Goal: Information Seeking & Learning: Learn about a topic

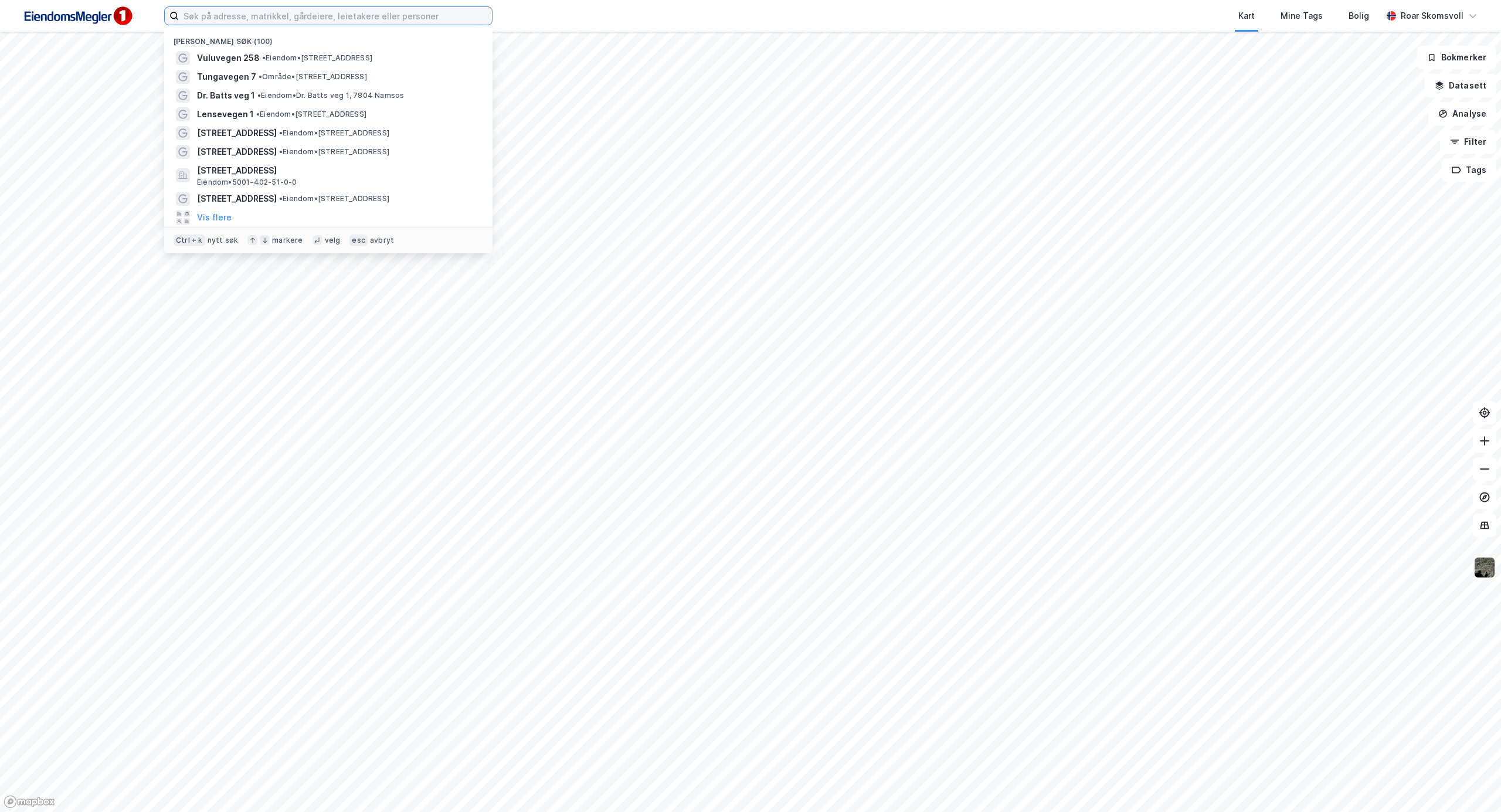
click at [245, 18] on input at bounding box center [335, 16] width 313 height 18
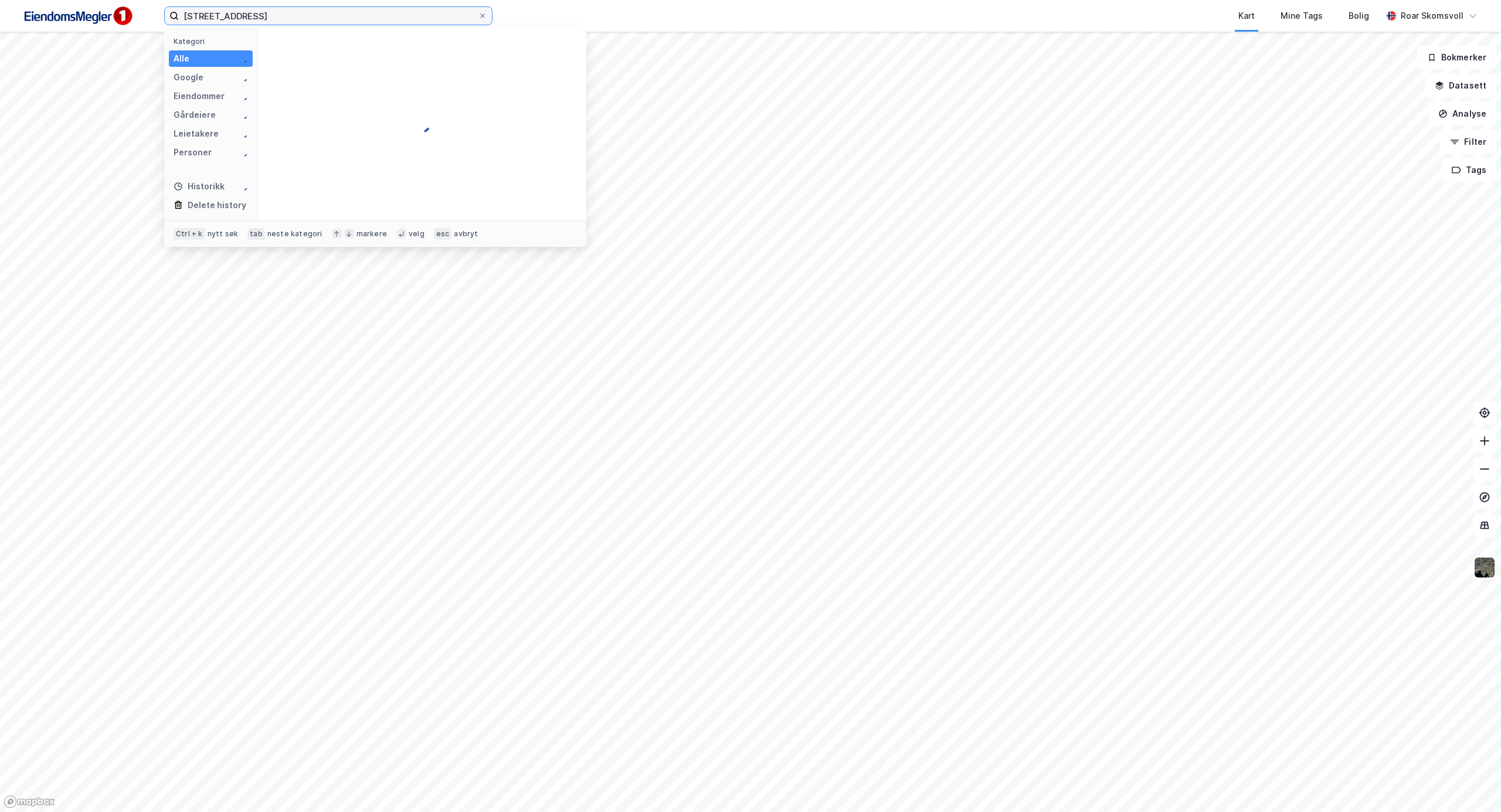
type input "[STREET_ADDRESS]"
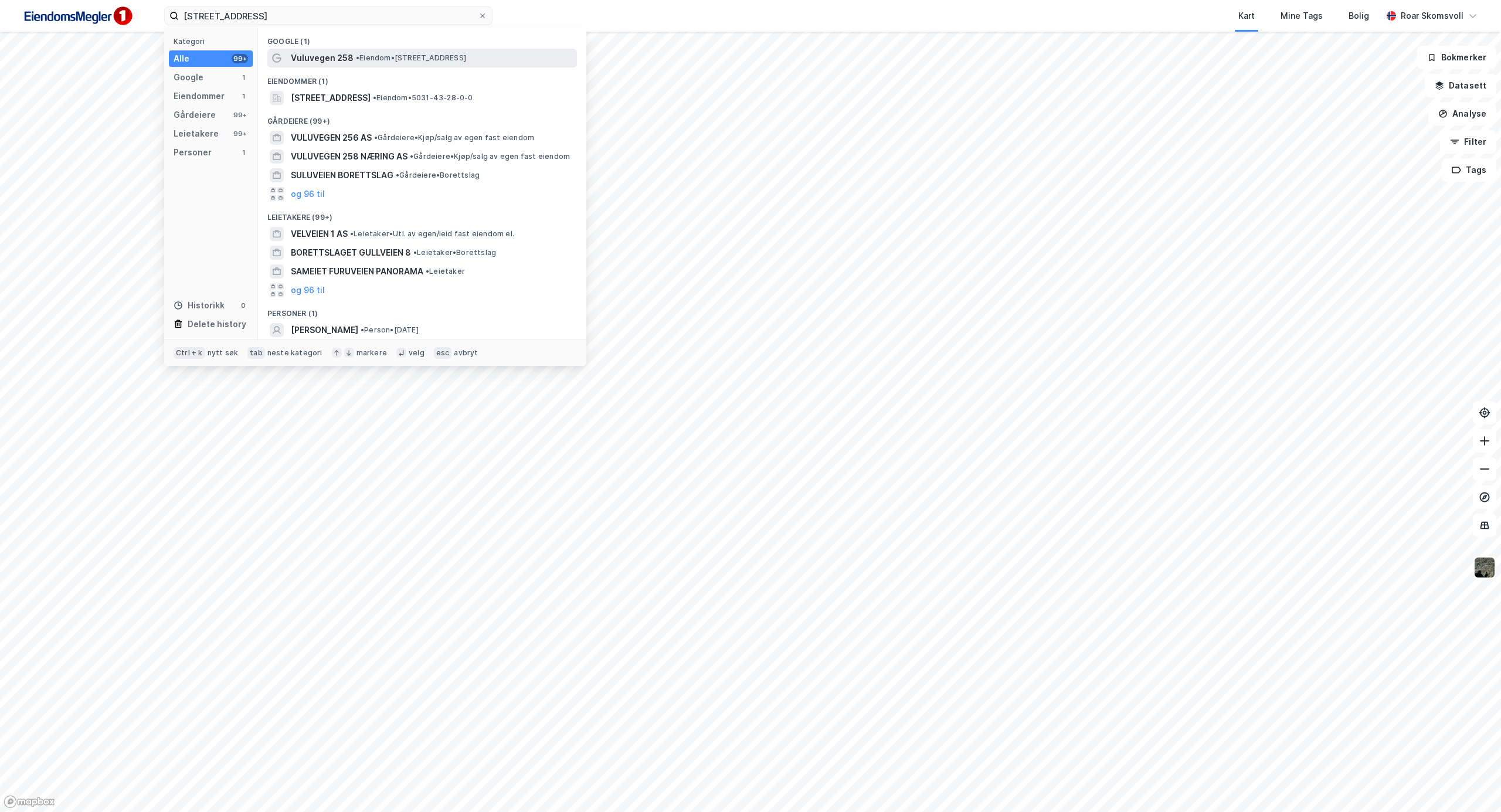
click at [367, 55] on span "• Eiendom • [STREET_ADDRESS]" at bounding box center [411, 58] width 110 height 9
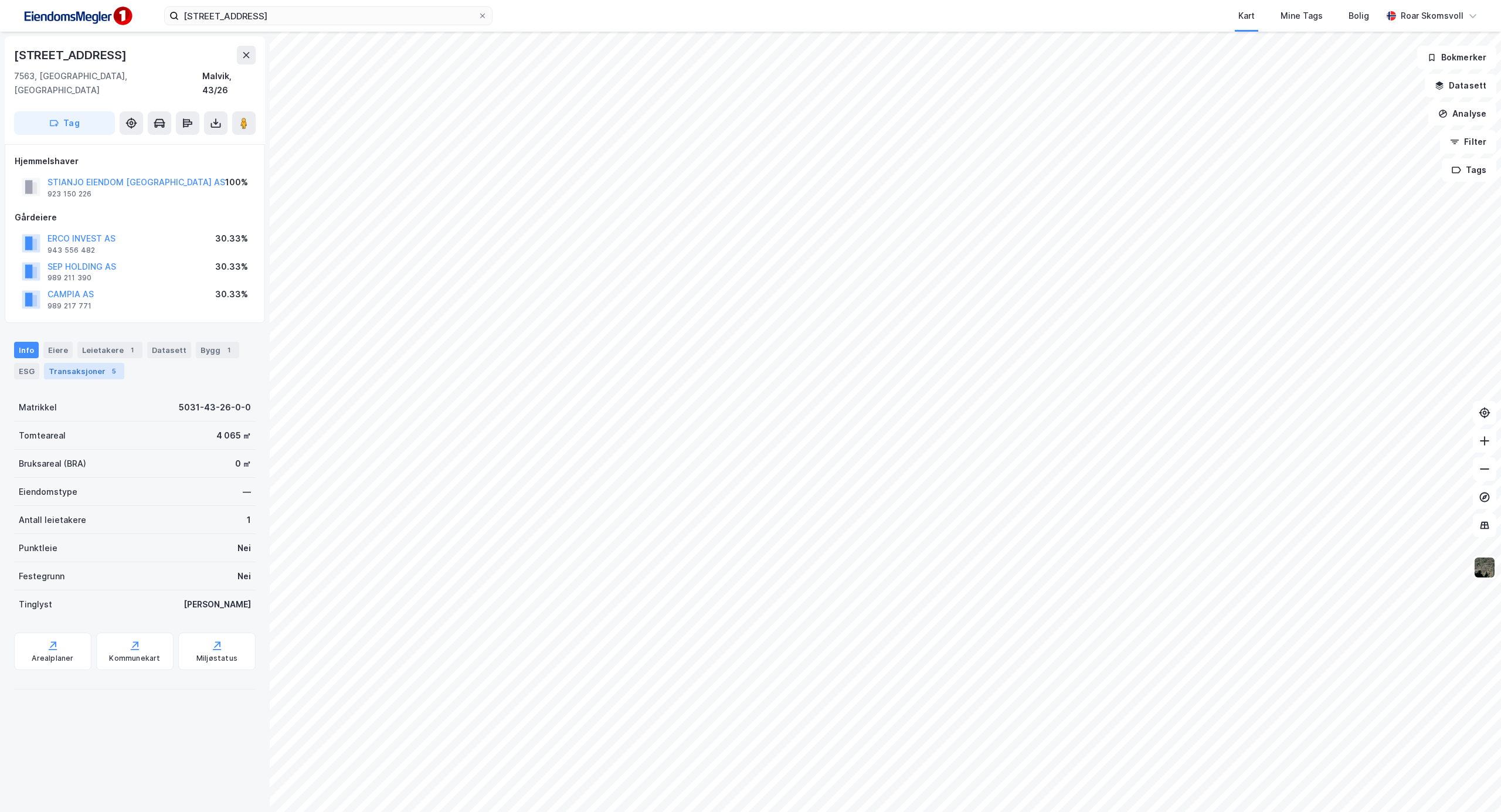
click at [67, 363] on div "Transaksjoner 5" at bounding box center [84, 371] width 80 height 16
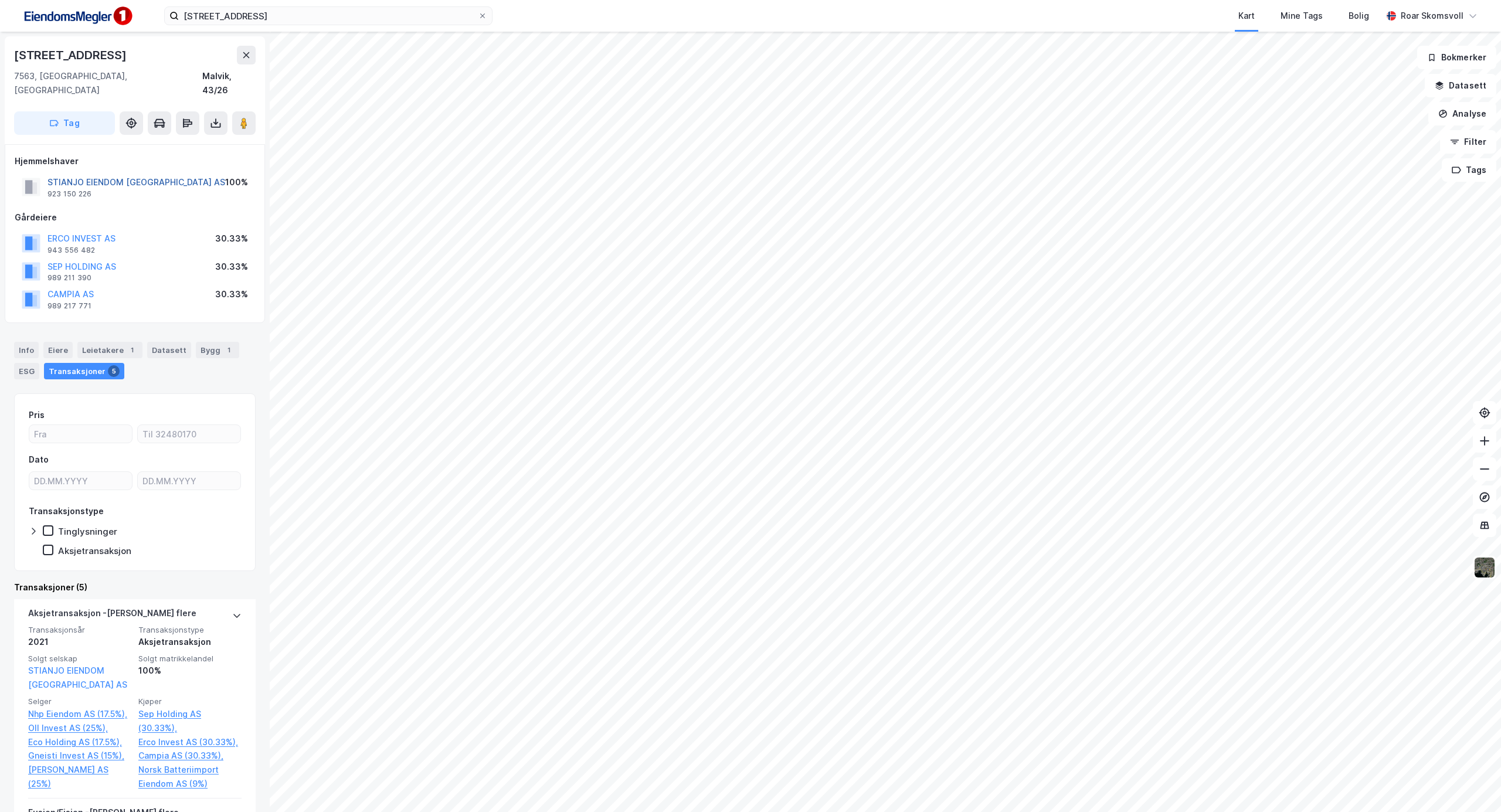
click at [0, 0] on button "STIANJO EIENDOM [GEOGRAPHIC_DATA] AS" at bounding box center [0, 0] width 0 height 0
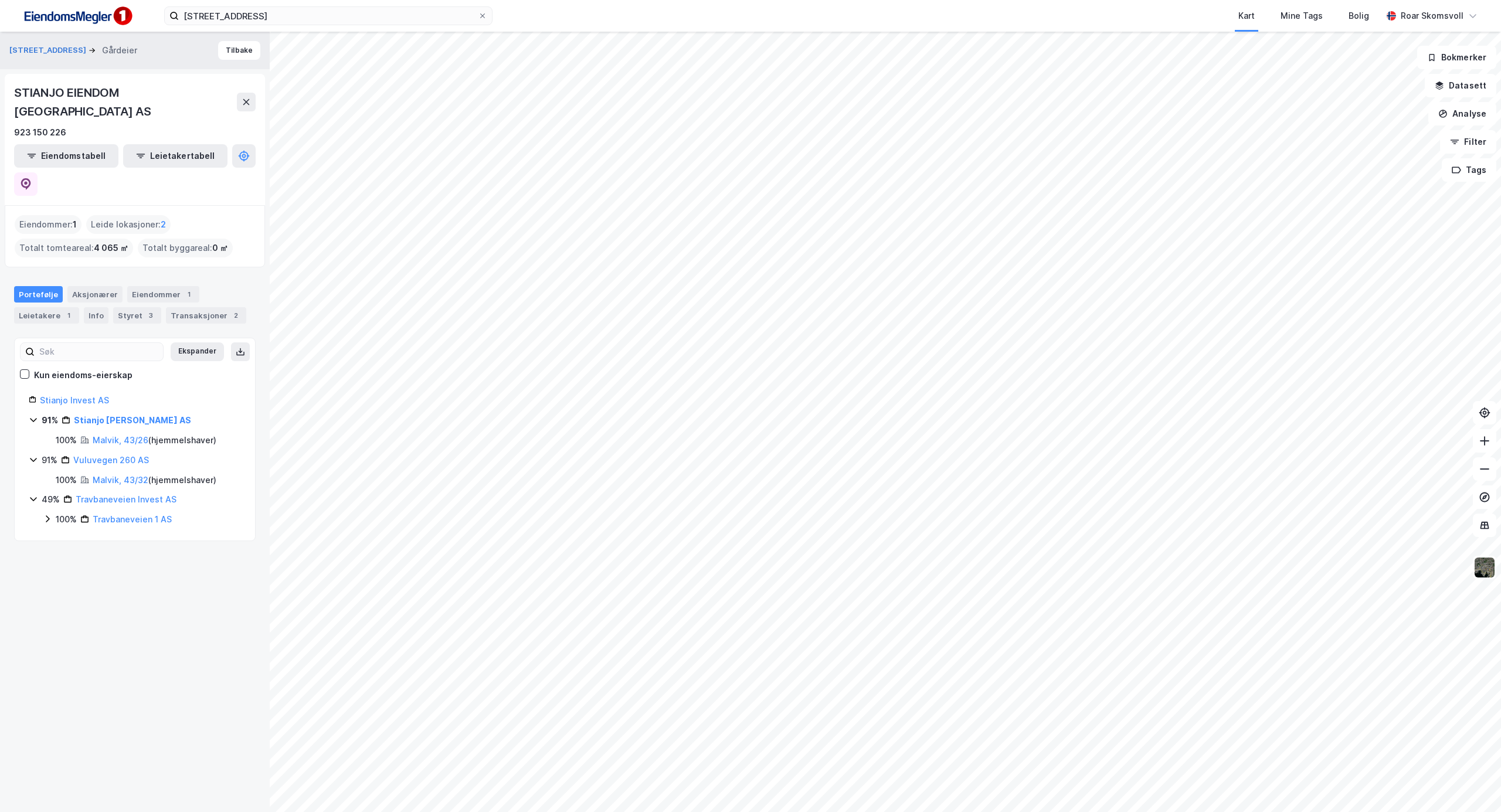
click at [31, 458] on icon at bounding box center [33, 460] width 6 height 4
click at [32, 455] on icon at bounding box center [33, 460] width 9 height 9
click at [222, 48] on button "Tilbake" at bounding box center [239, 50] width 42 height 19
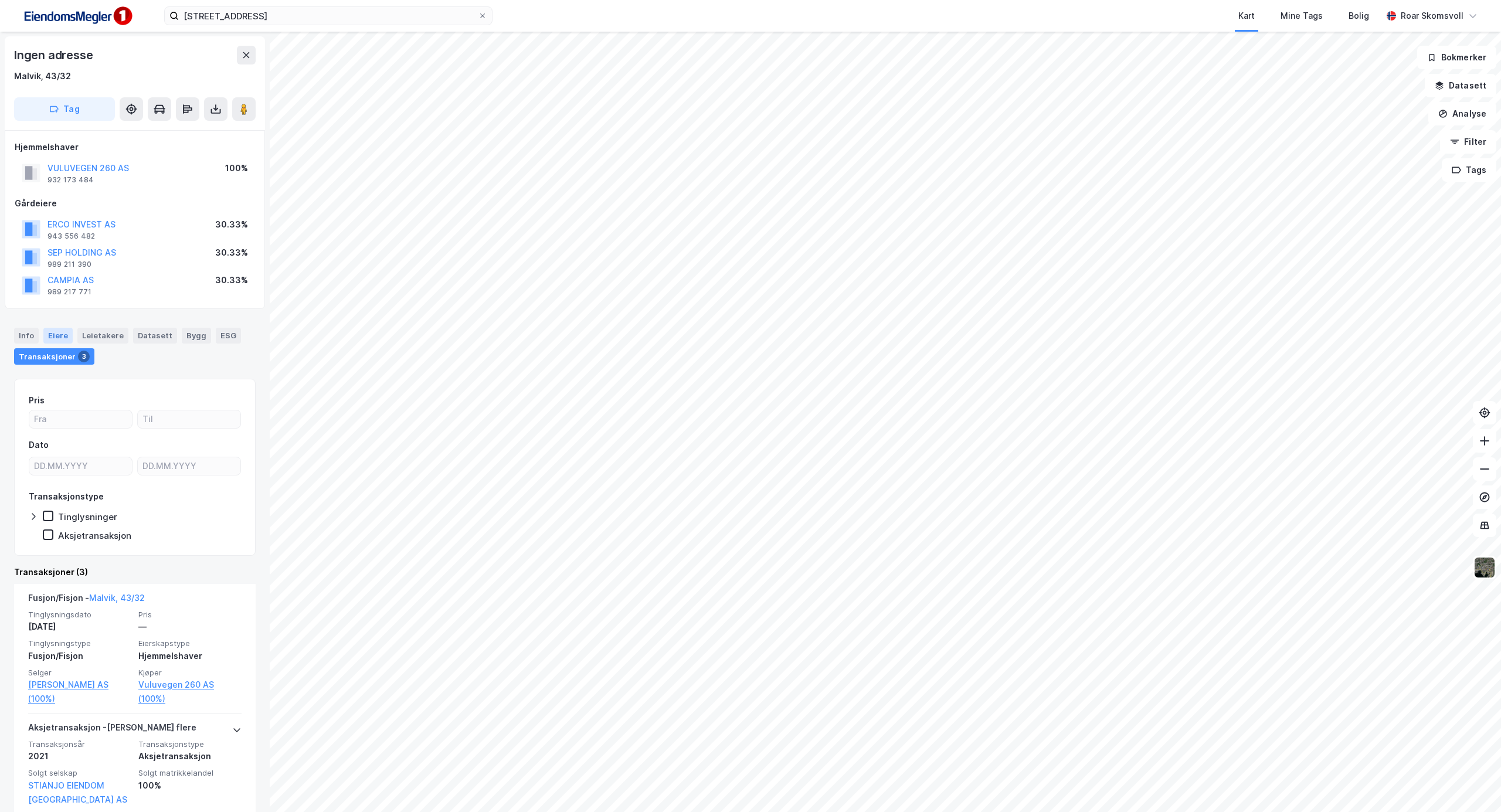
click at [56, 333] on div "Eiere" at bounding box center [58, 335] width 29 height 16
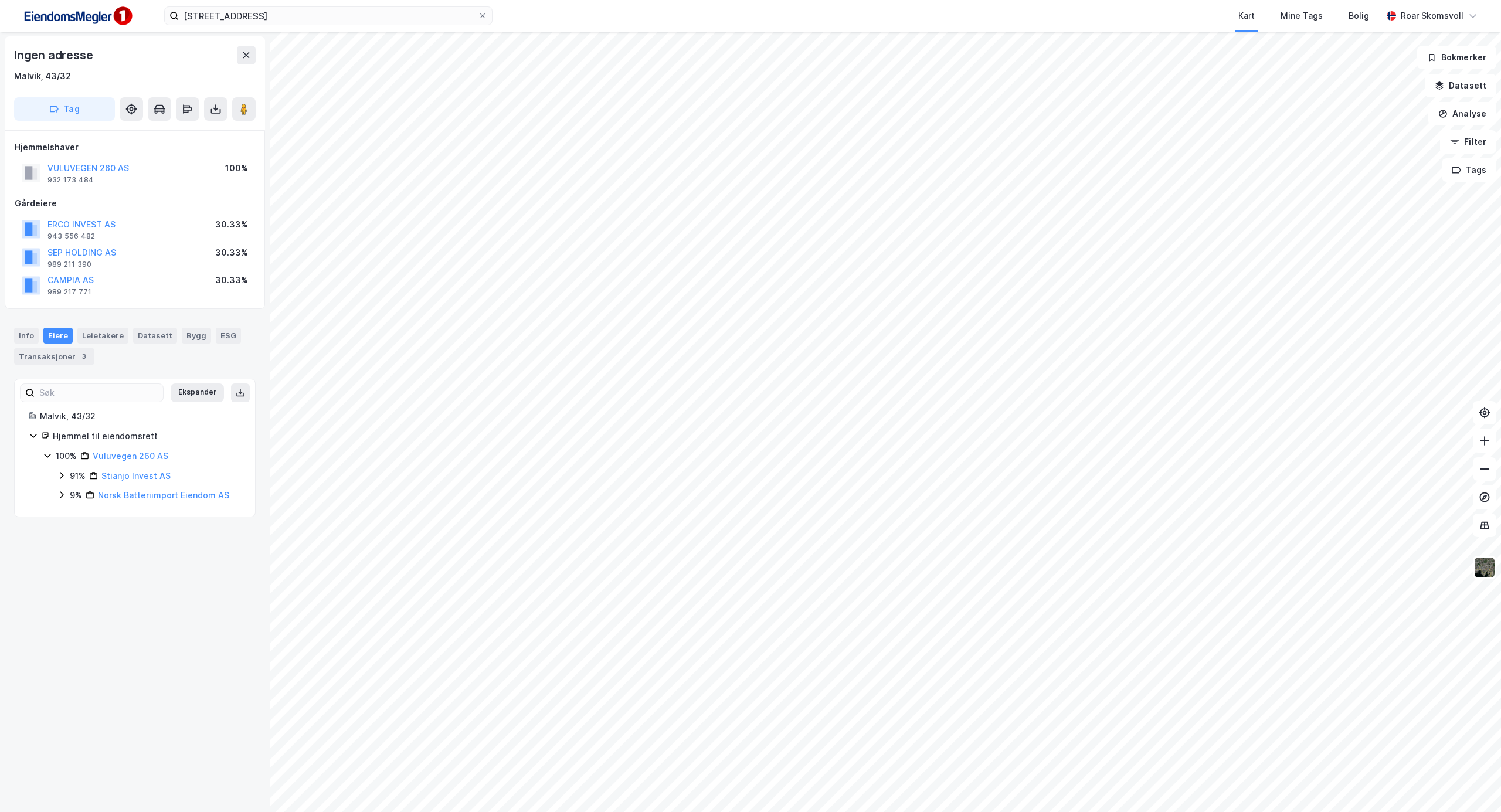
click at [62, 497] on icon at bounding box center [62, 495] width 9 height 9
click at [19, 334] on div "Info" at bounding box center [27, 335] width 25 height 16
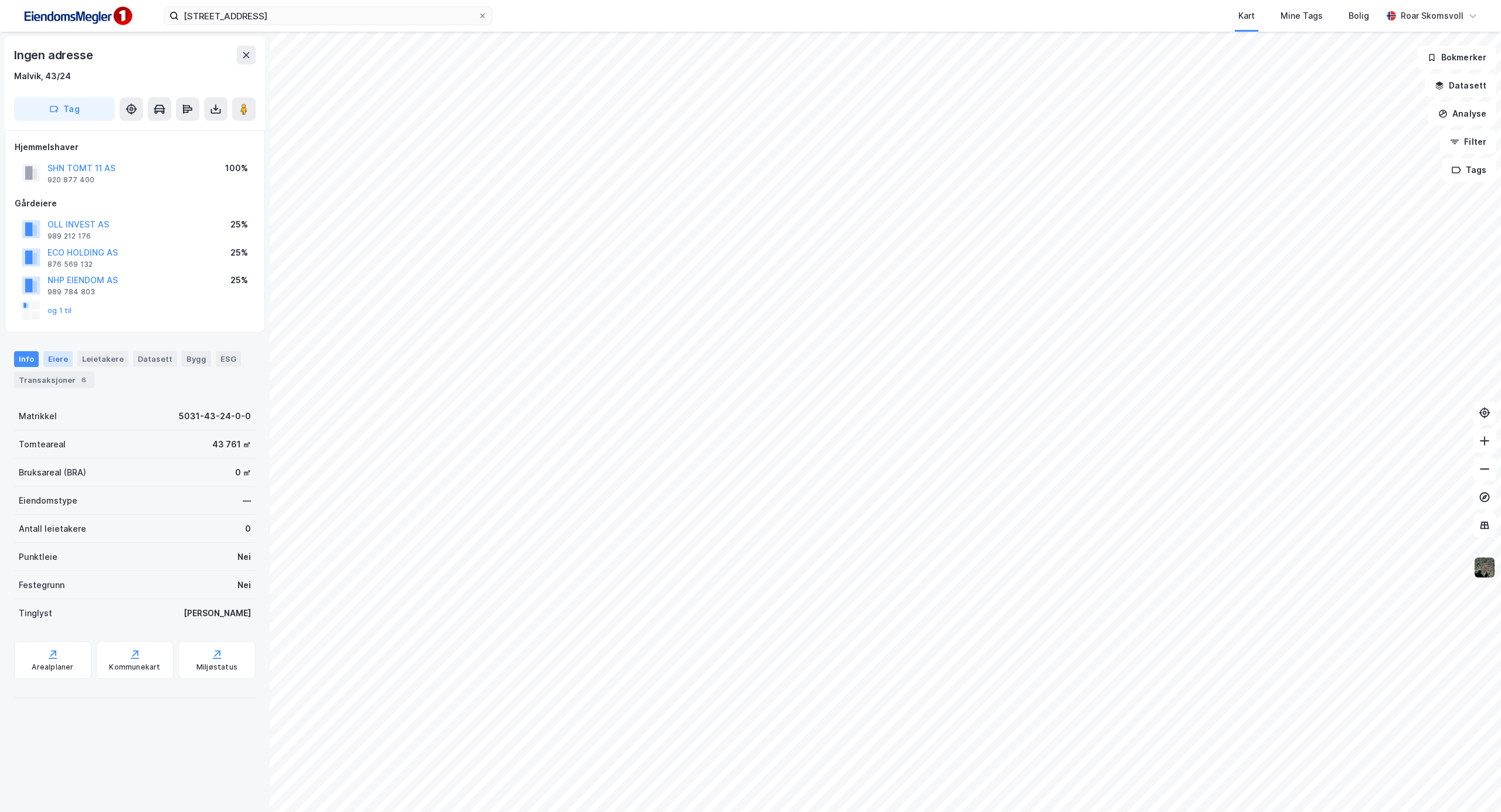
click at [60, 360] on div "Eiere" at bounding box center [58, 359] width 29 height 16
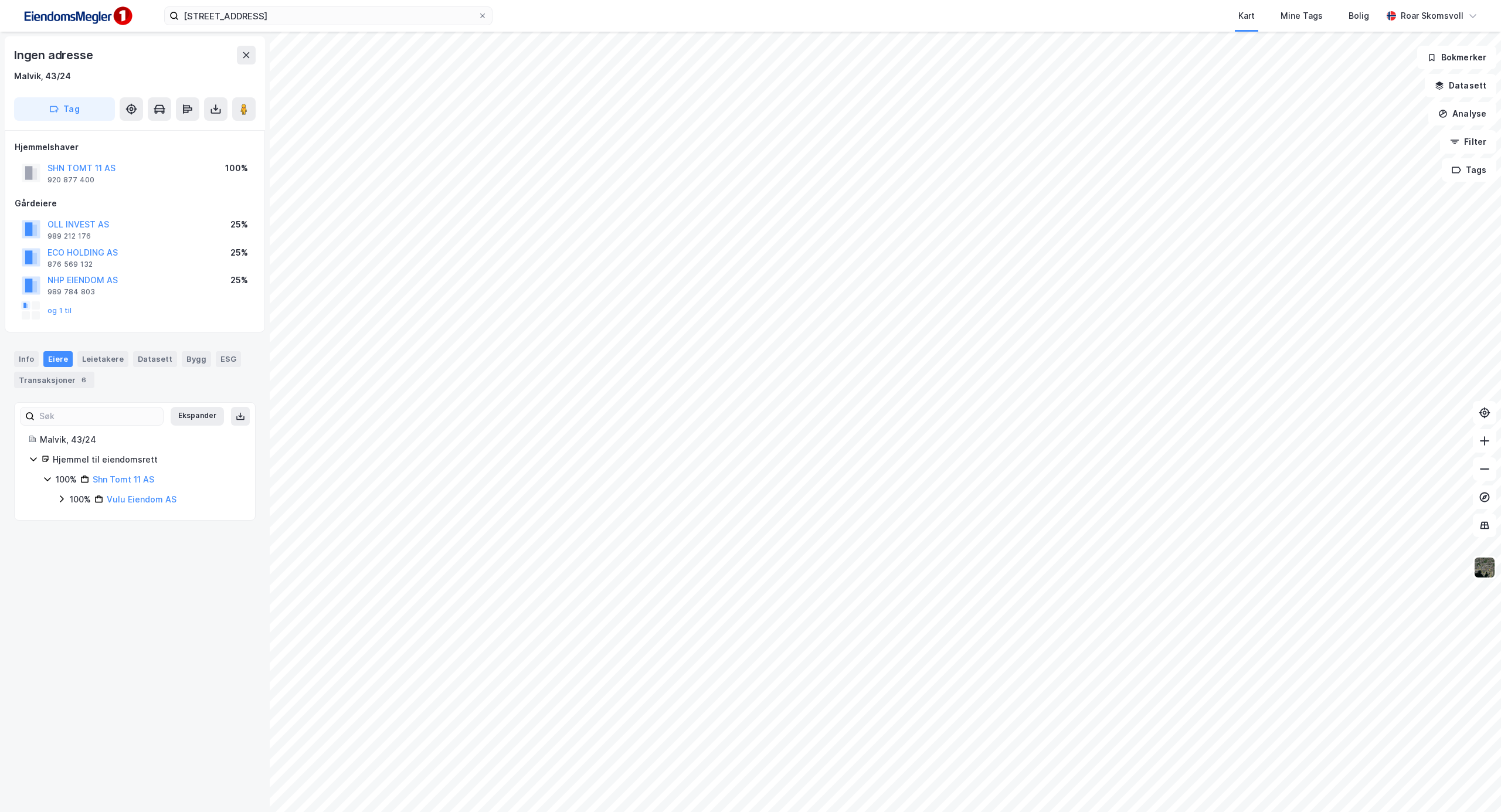
click at [60, 498] on icon at bounding box center [62, 499] width 9 height 9
click at [77, 559] on icon at bounding box center [75, 558] width 3 height 7
click at [90, 582] on icon at bounding box center [90, 579] width 3 height 7
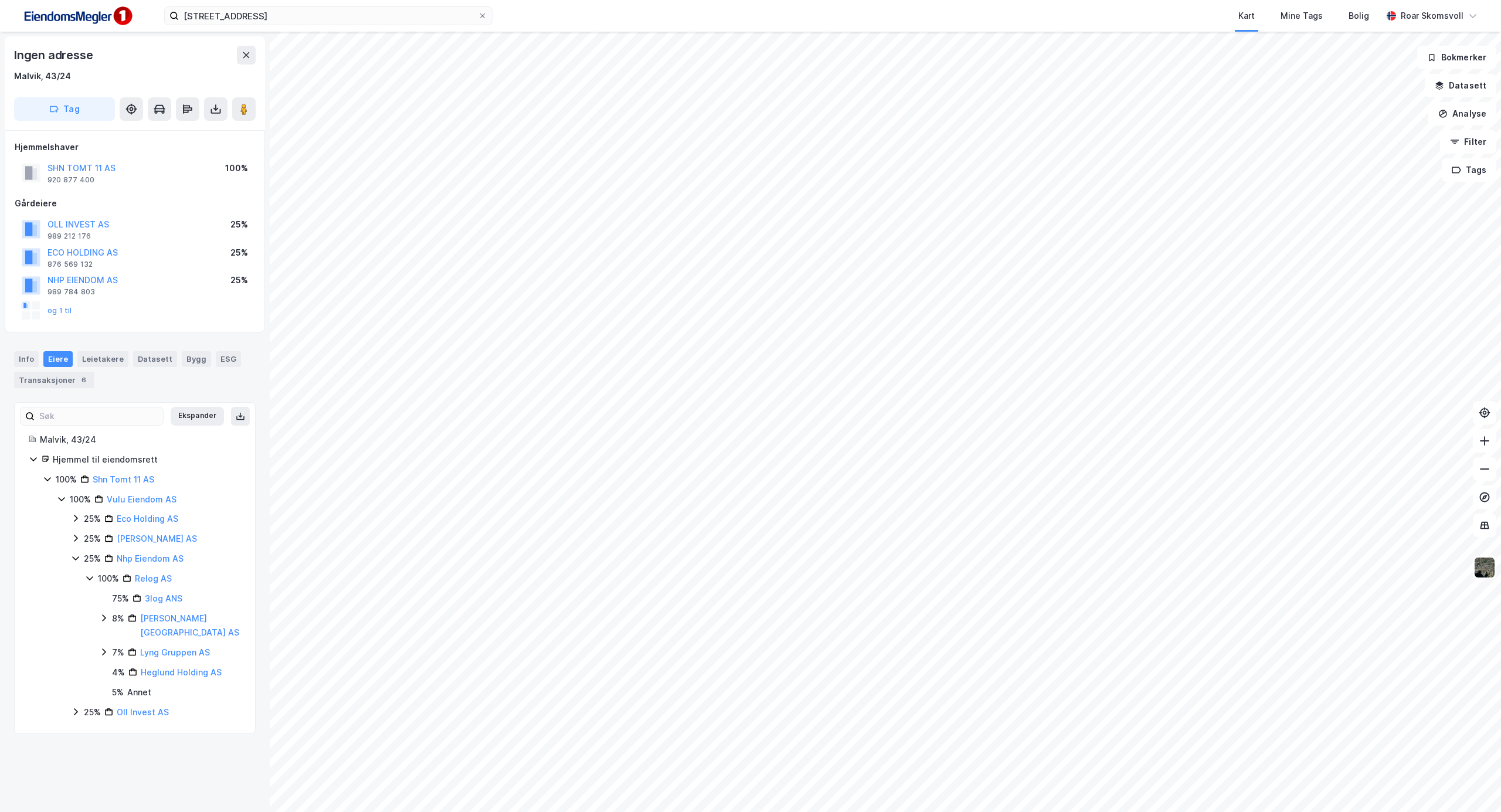
click at [76, 558] on icon at bounding box center [75, 558] width 9 height 9
click at [77, 580] on icon at bounding box center [75, 579] width 3 height 7
click at [77, 519] on icon at bounding box center [75, 519] width 3 height 7
click at [77, 522] on icon at bounding box center [75, 518] width 9 height 9
click at [1493, 573] on img at bounding box center [1485, 567] width 22 height 22
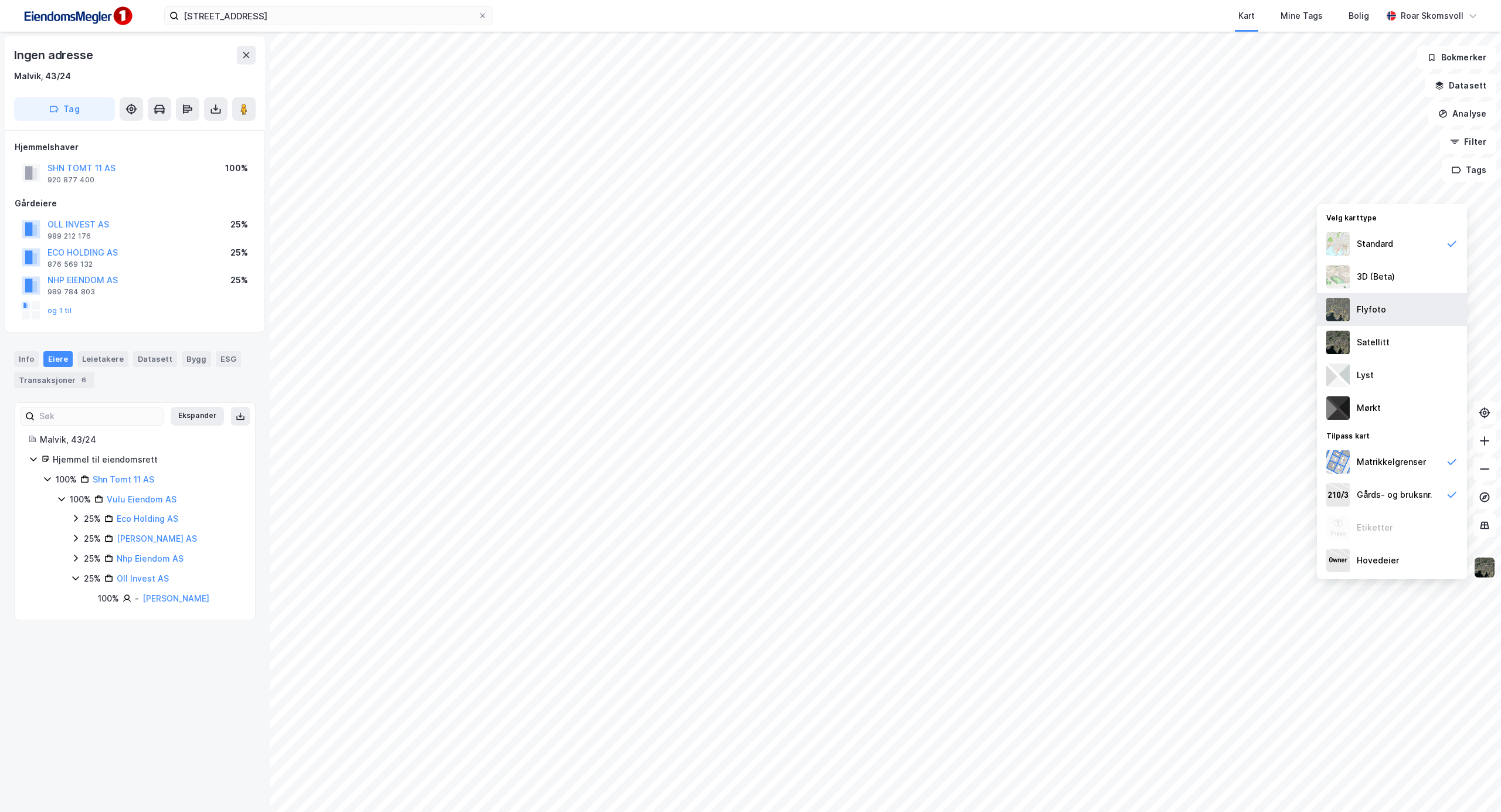
click at [1361, 302] on div "Flyfoto" at bounding box center [1371, 309] width 29 height 14
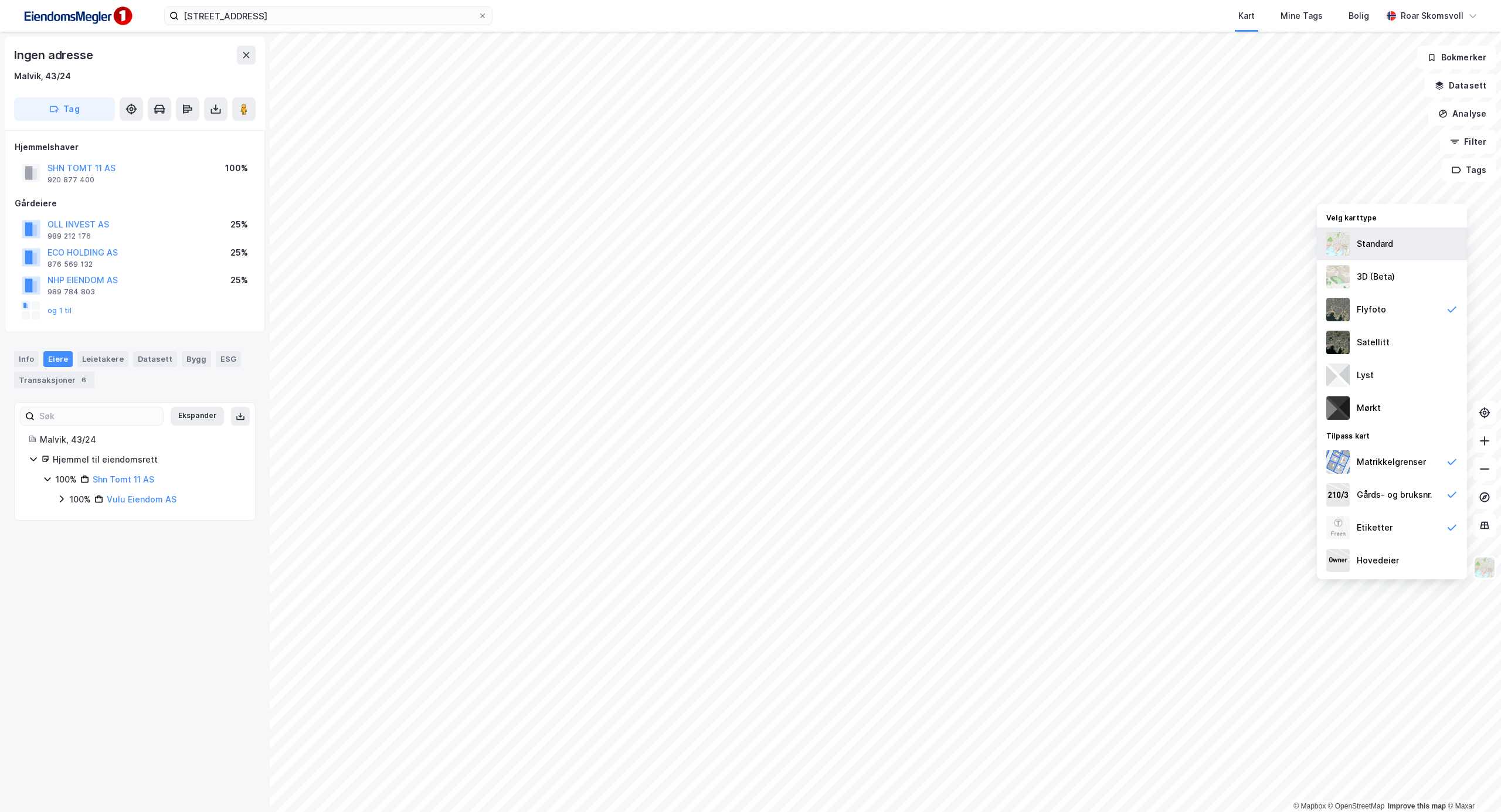
click at [1359, 242] on div "Standard" at bounding box center [1375, 244] width 36 height 14
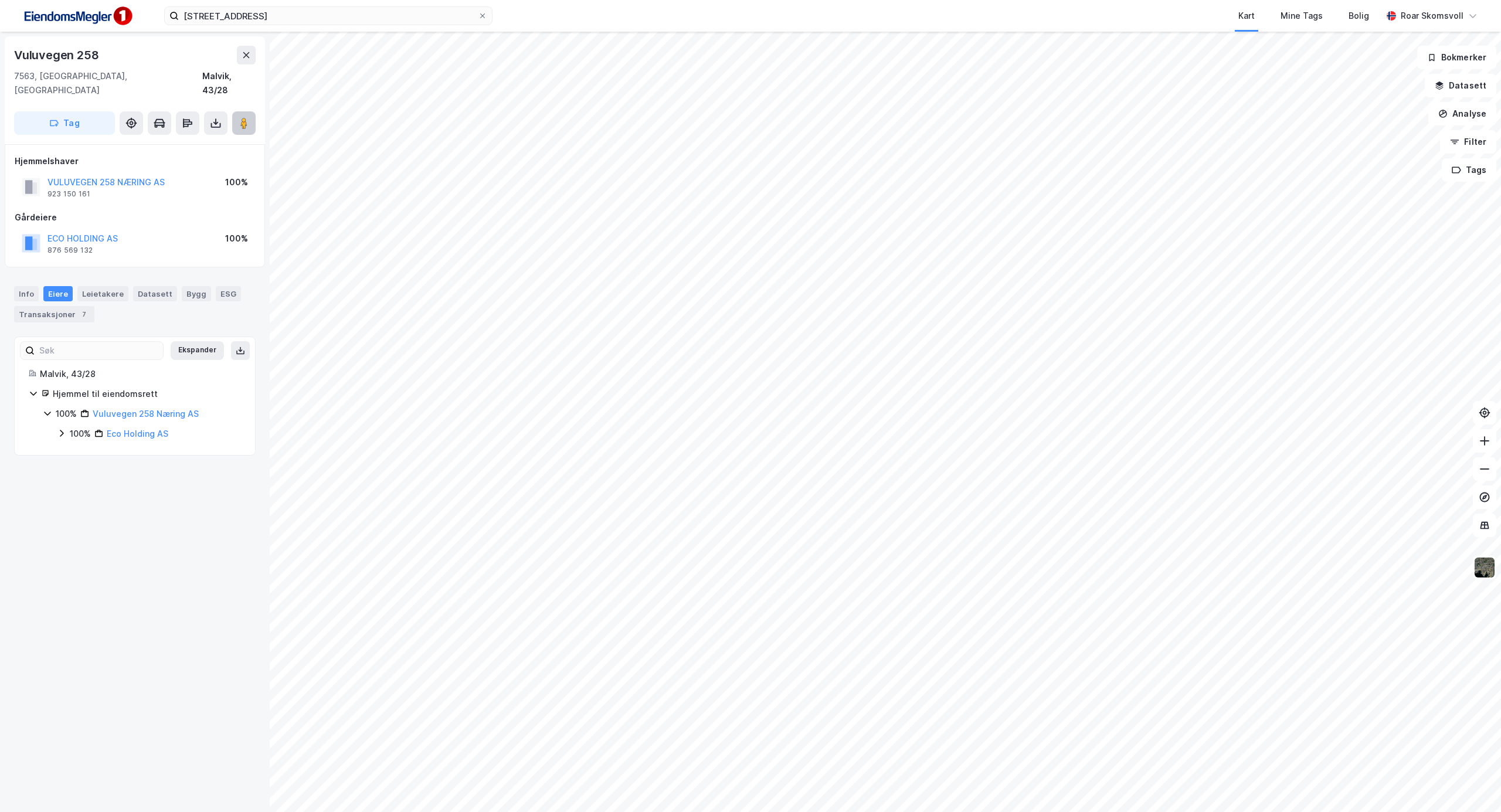
click at [242, 117] on image at bounding box center [244, 123] width 7 height 12
